Goal: Find specific page/section: Find specific page/section

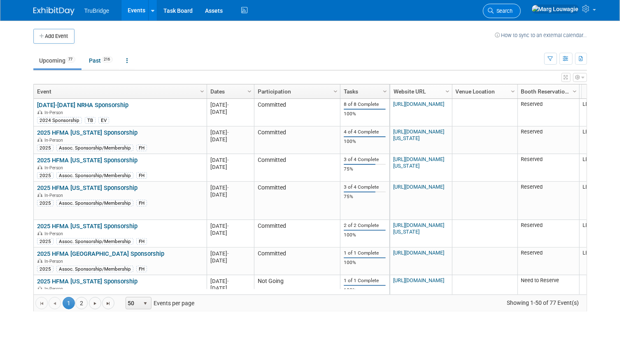
click at [513, 11] on span "Search" at bounding box center [503, 11] width 19 height 6
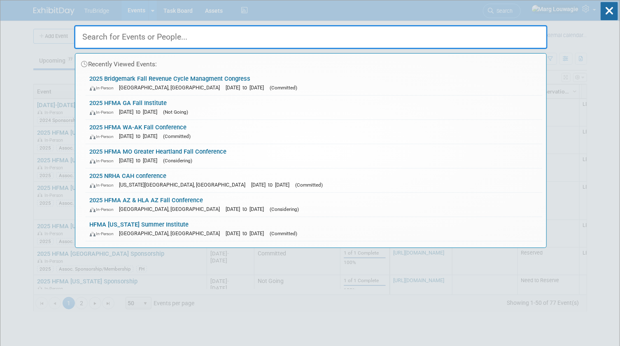
click at [524, 39] on input "text" at bounding box center [310, 37] width 473 height 24
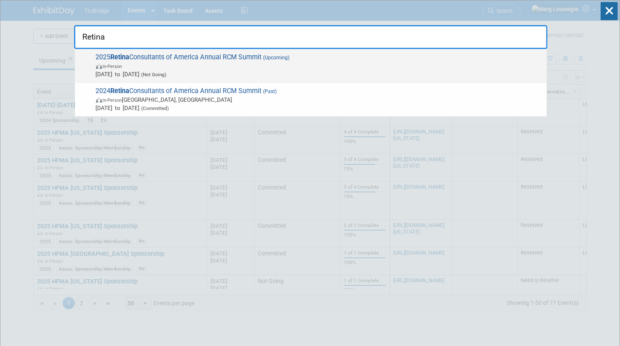
type input "Retina"
click at [218, 56] on span "2025 Retina Consultants of America Annual RCM Summit (Upcoming) In-Person [DATE…" at bounding box center [317, 65] width 449 height 25
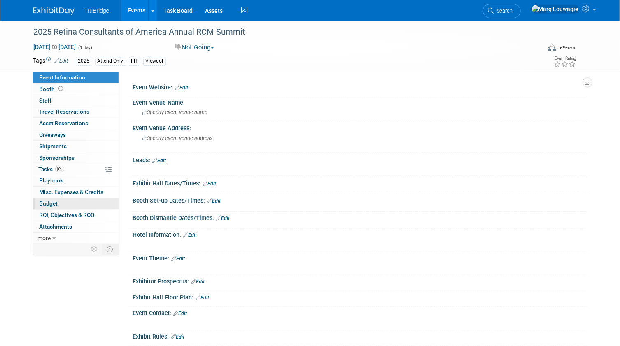
click at [56, 203] on span "Budget" at bounding box center [48, 203] width 19 height 7
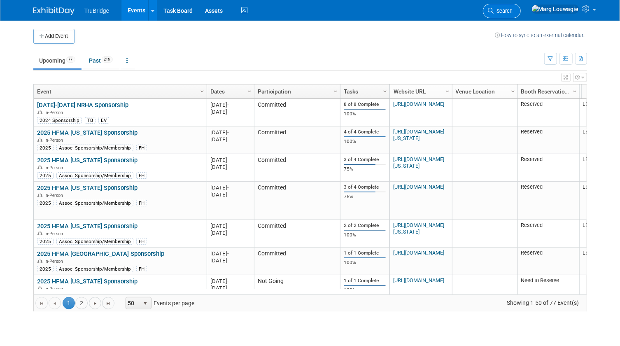
click at [513, 9] on span "Search" at bounding box center [503, 11] width 19 height 6
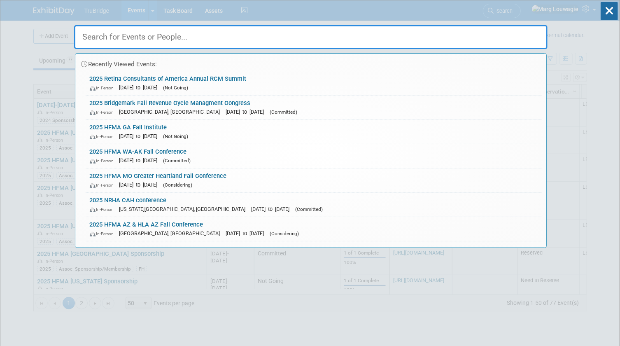
click at [524, 29] on input "text" at bounding box center [310, 37] width 473 height 24
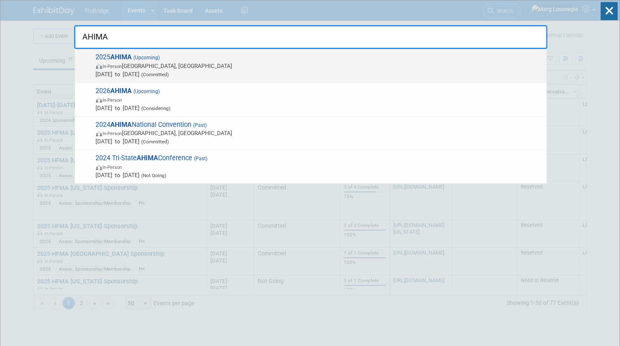
type input "AHIMA"
click at [158, 66] on span "In-Person [GEOGRAPHIC_DATA], [GEOGRAPHIC_DATA]" at bounding box center [319, 66] width 446 height 8
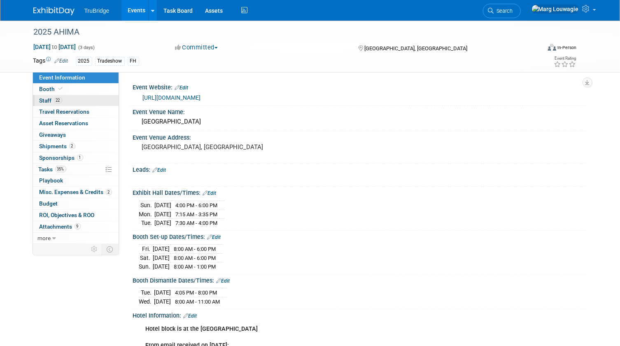
click at [60, 98] on span "22" at bounding box center [58, 100] width 8 height 6
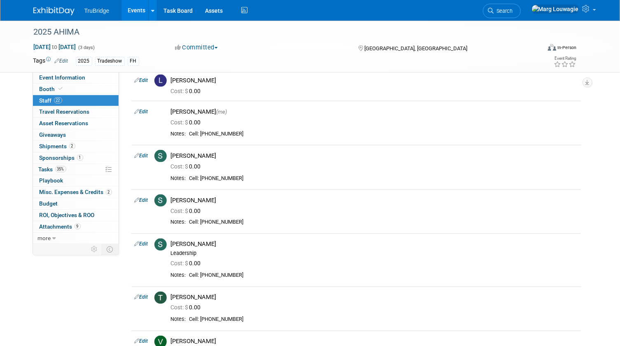
scroll to position [561, 0]
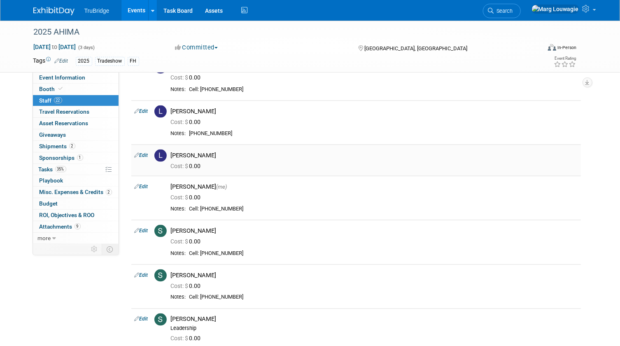
click at [147, 153] on link "Edit" at bounding box center [142, 155] width 14 height 6
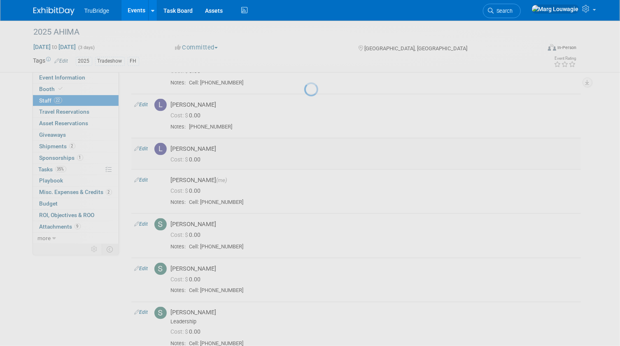
select select "c5a95d9f-e453-4f35-9b1a-570ae89951c4"
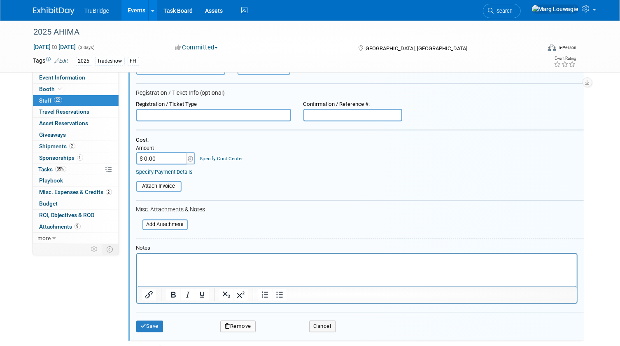
scroll to position [723, 0]
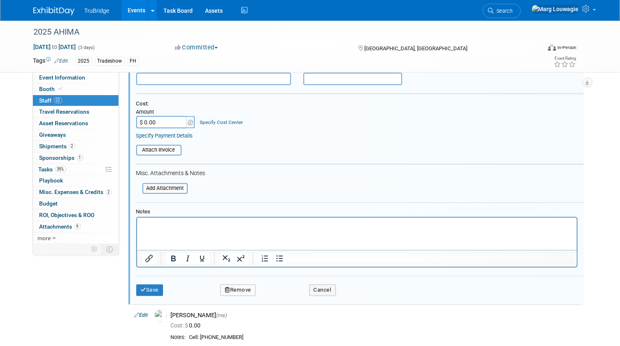
click at [173, 225] on p "Rich Text Area. Press ALT-0 for help." at bounding box center [357, 224] width 430 height 8
click at [143, 287] on icon "submit" at bounding box center [144, 289] width 6 height 5
